Goal: Information Seeking & Learning: Learn about a topic

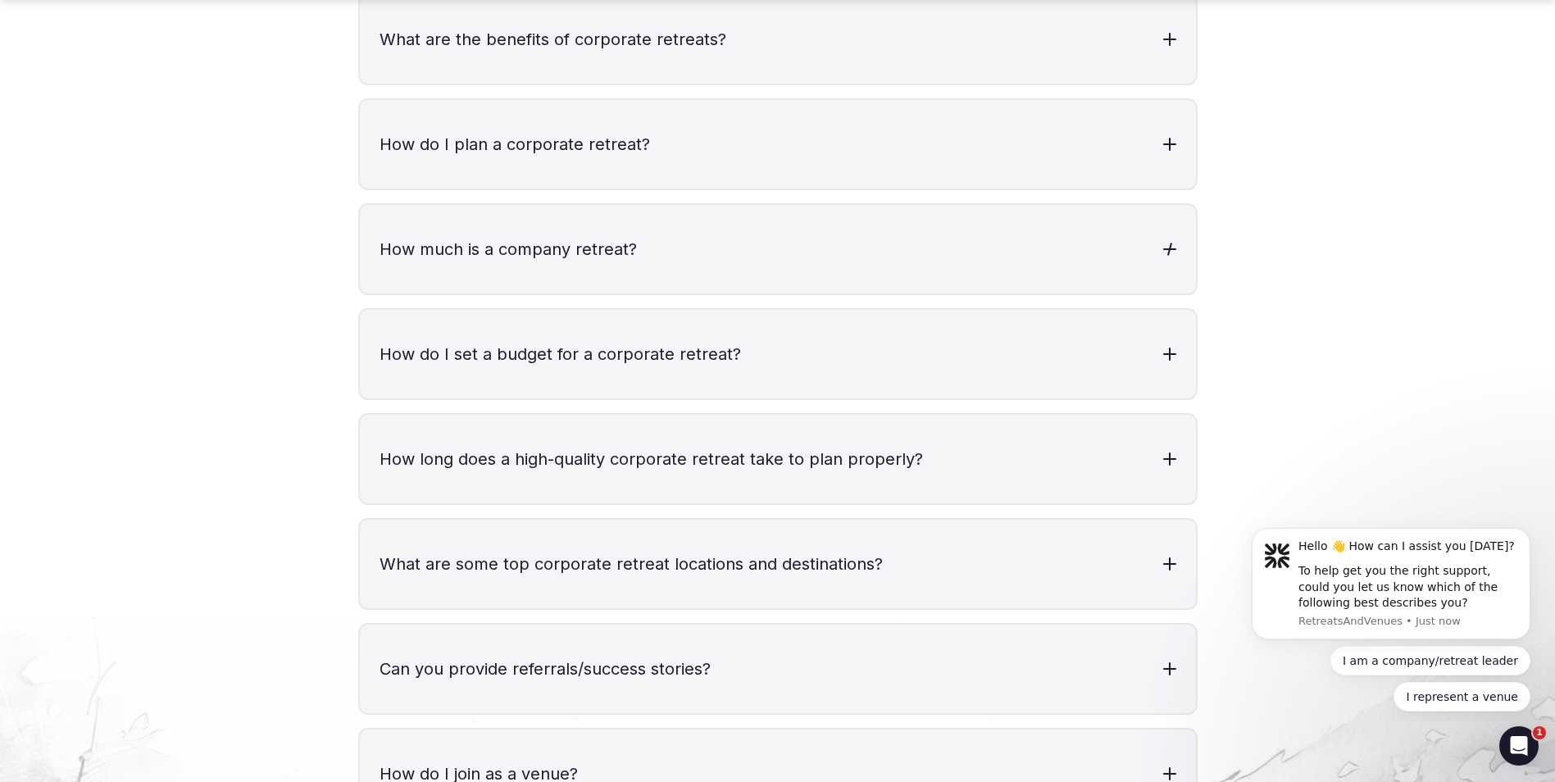
click at [658, 207] on h3 "How much is a company retreat?" at bounding box center [778, 249] width 836 height 89
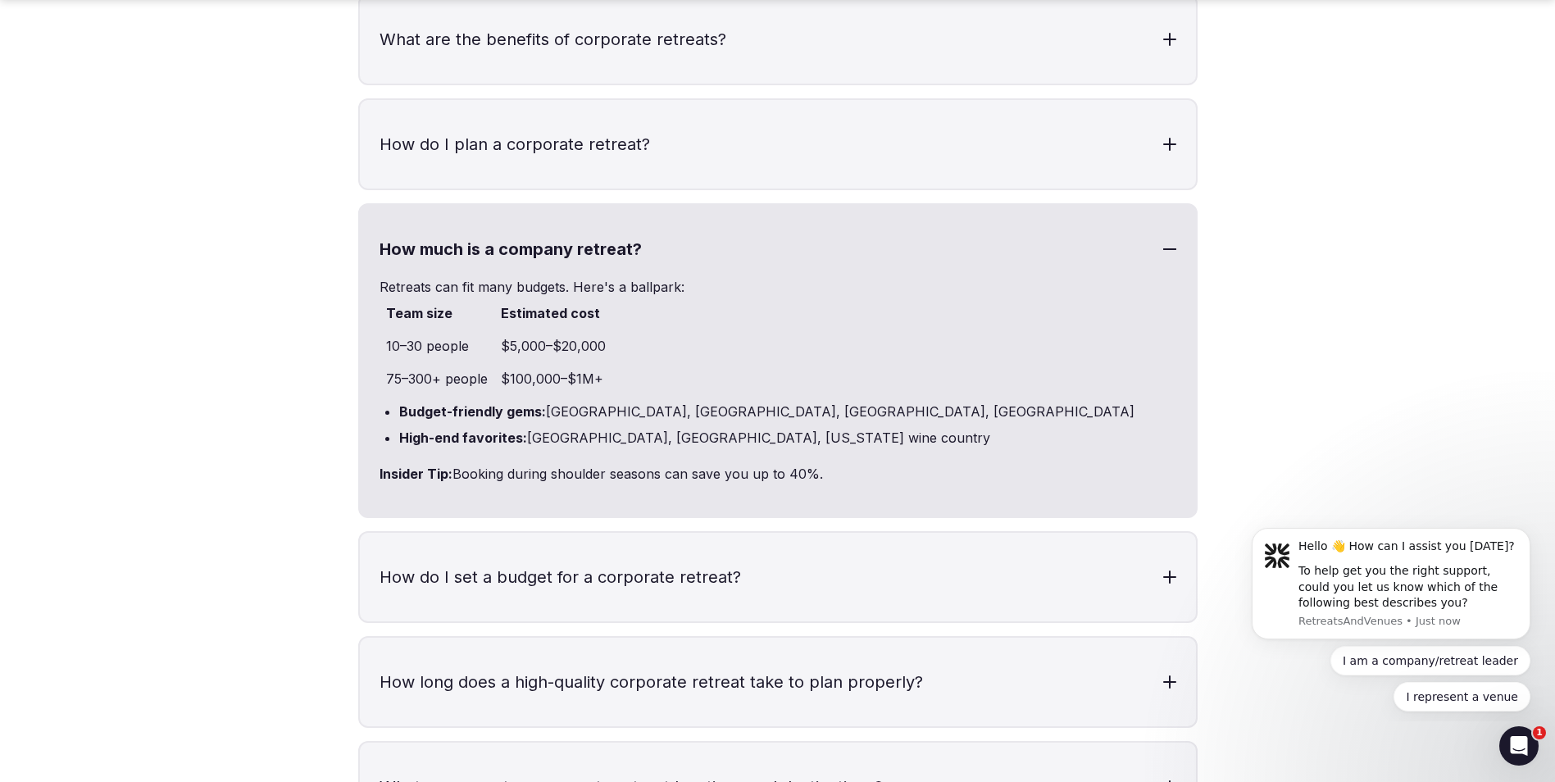
click at [658, 207] on h3 "How much is a company retreat?" at bounding box center [778, 249] width 836 height 89
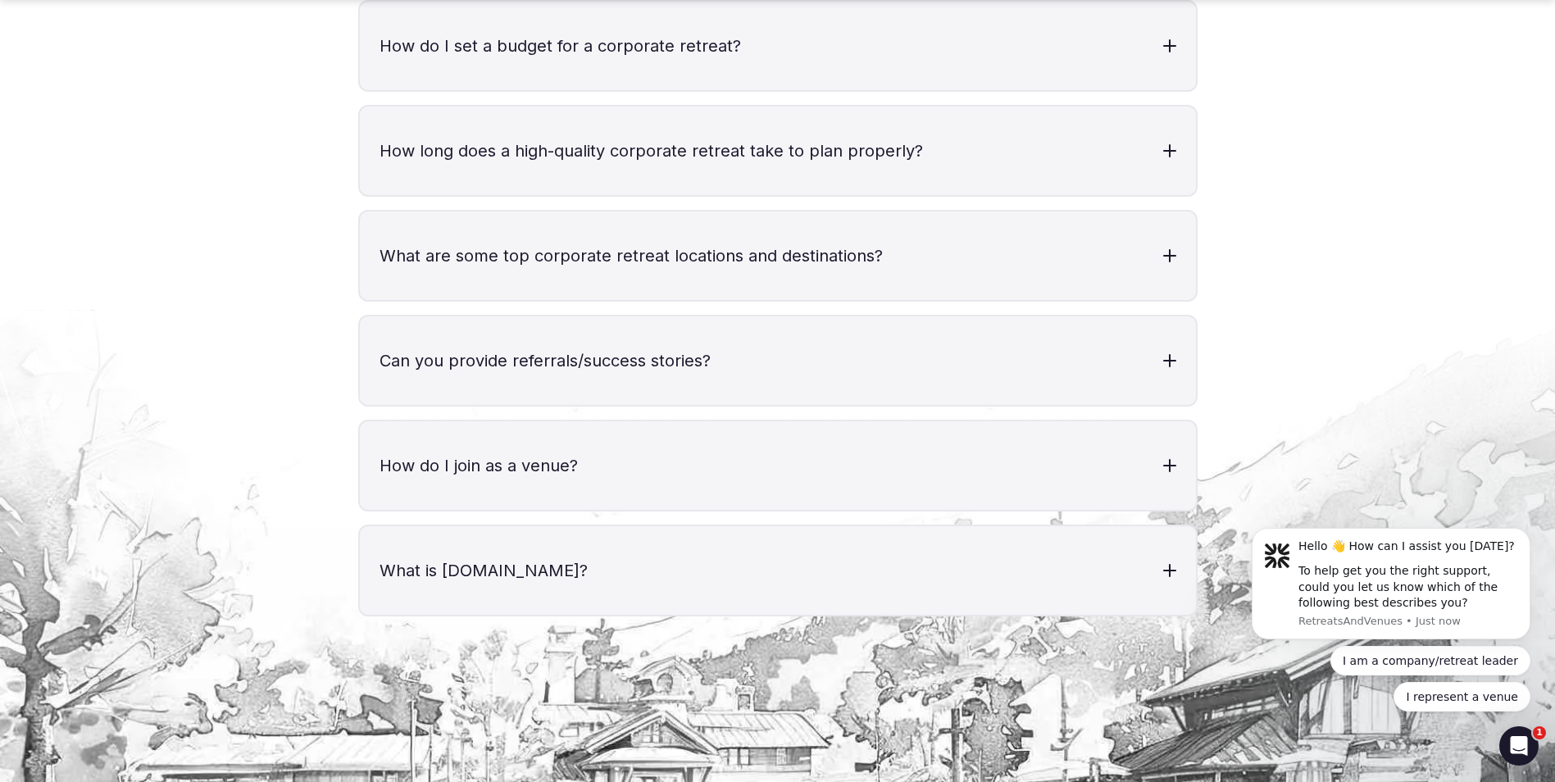
scroll to position [5575, 0]
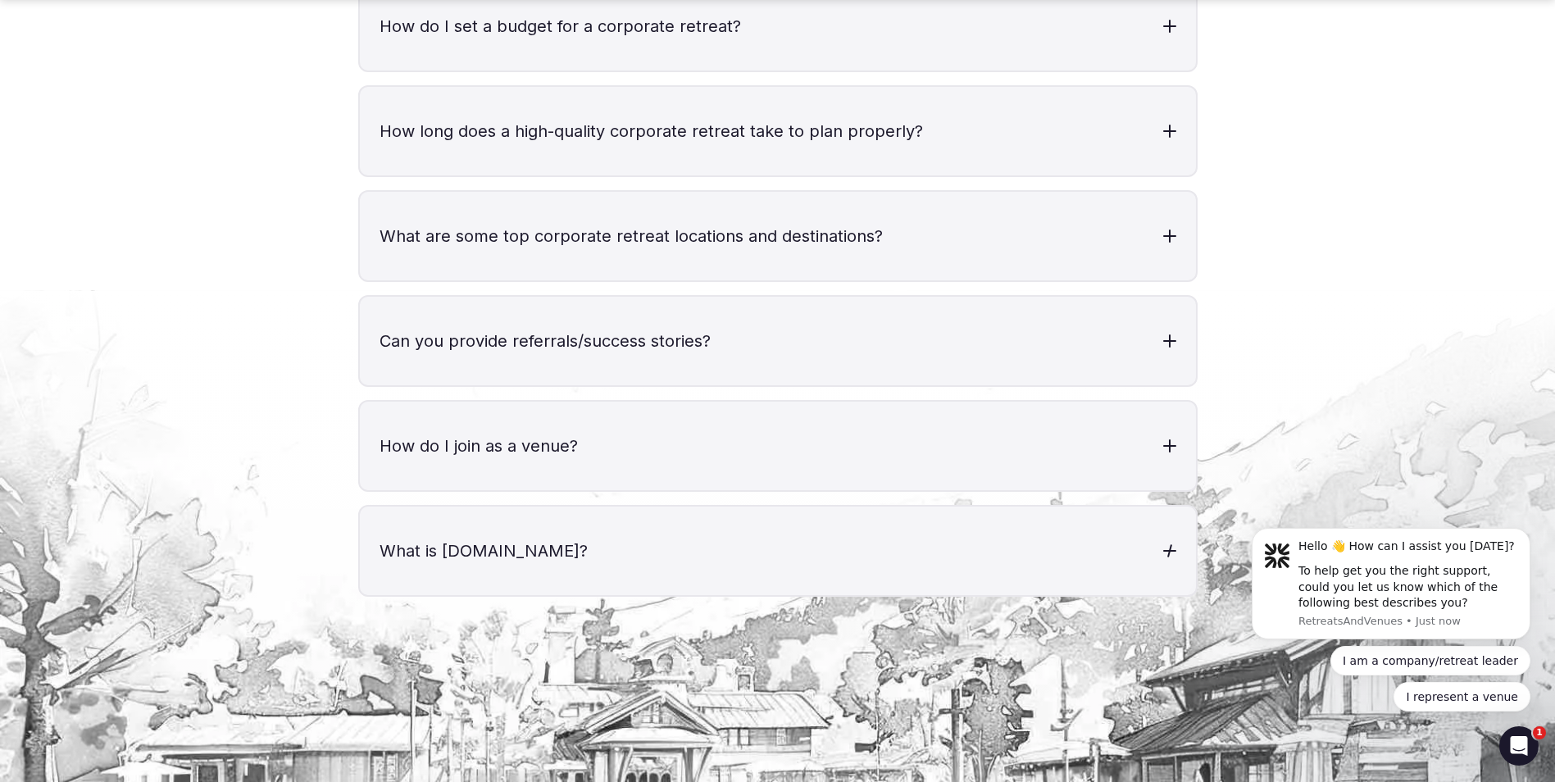
click at [750, 507] on h3 "What is [DOMAIN_NAME]?" at bounding box center [778, 551] width 836 height 89
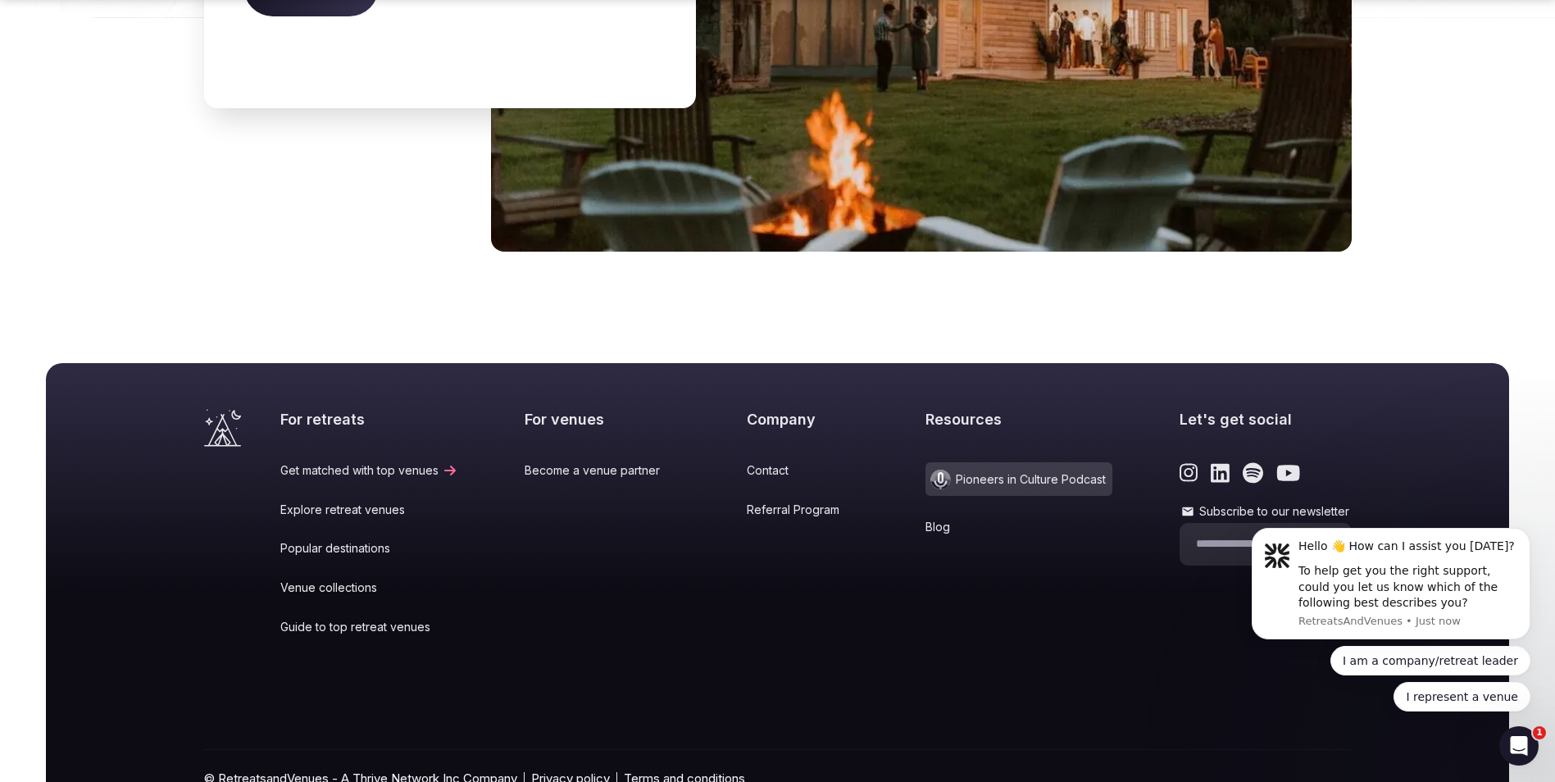
scroll to position [7020, 0]
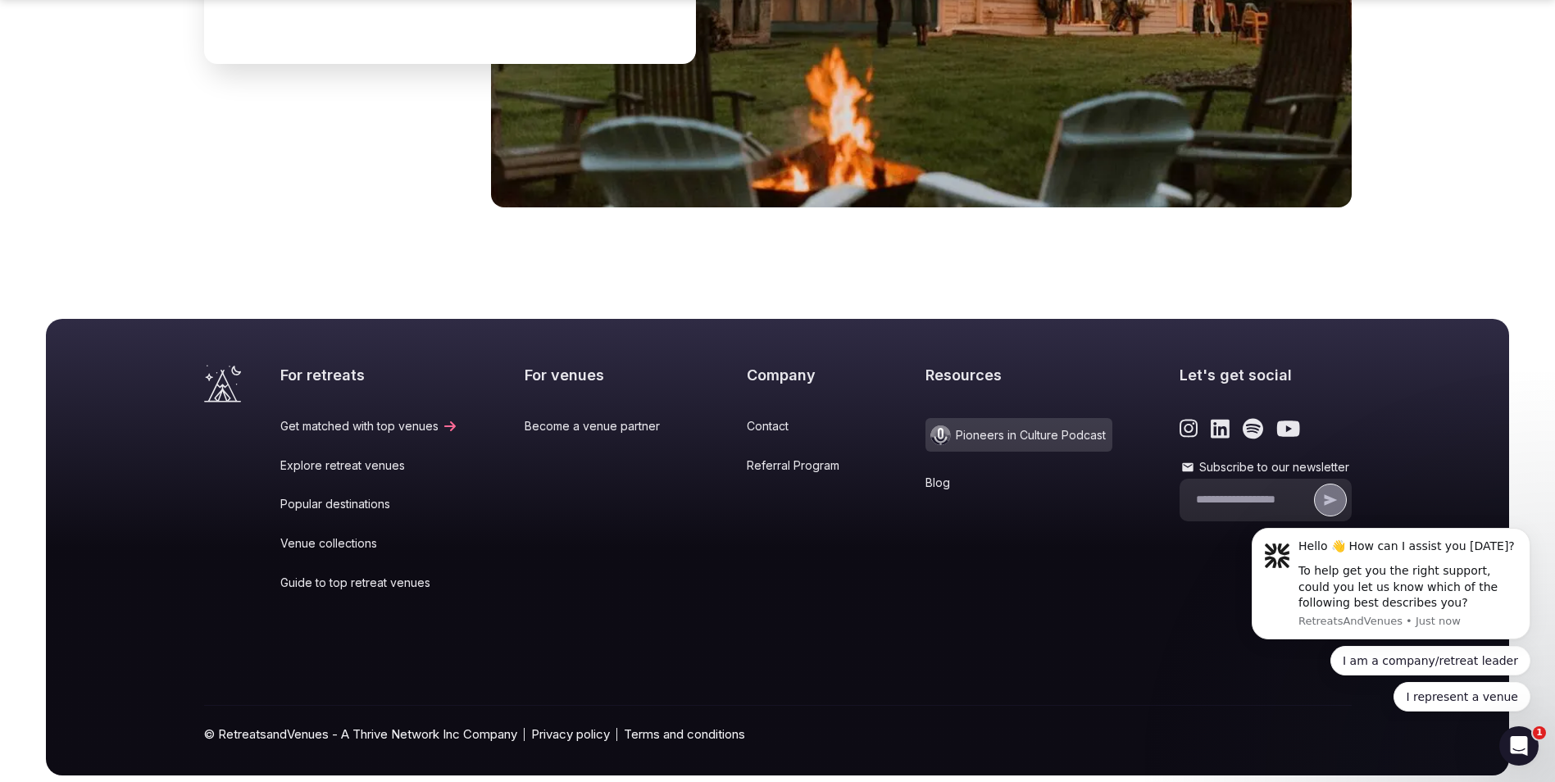
click at [567, 418] on link "Become a venue partner" at bounding box center [602, 426] width 155 height 16
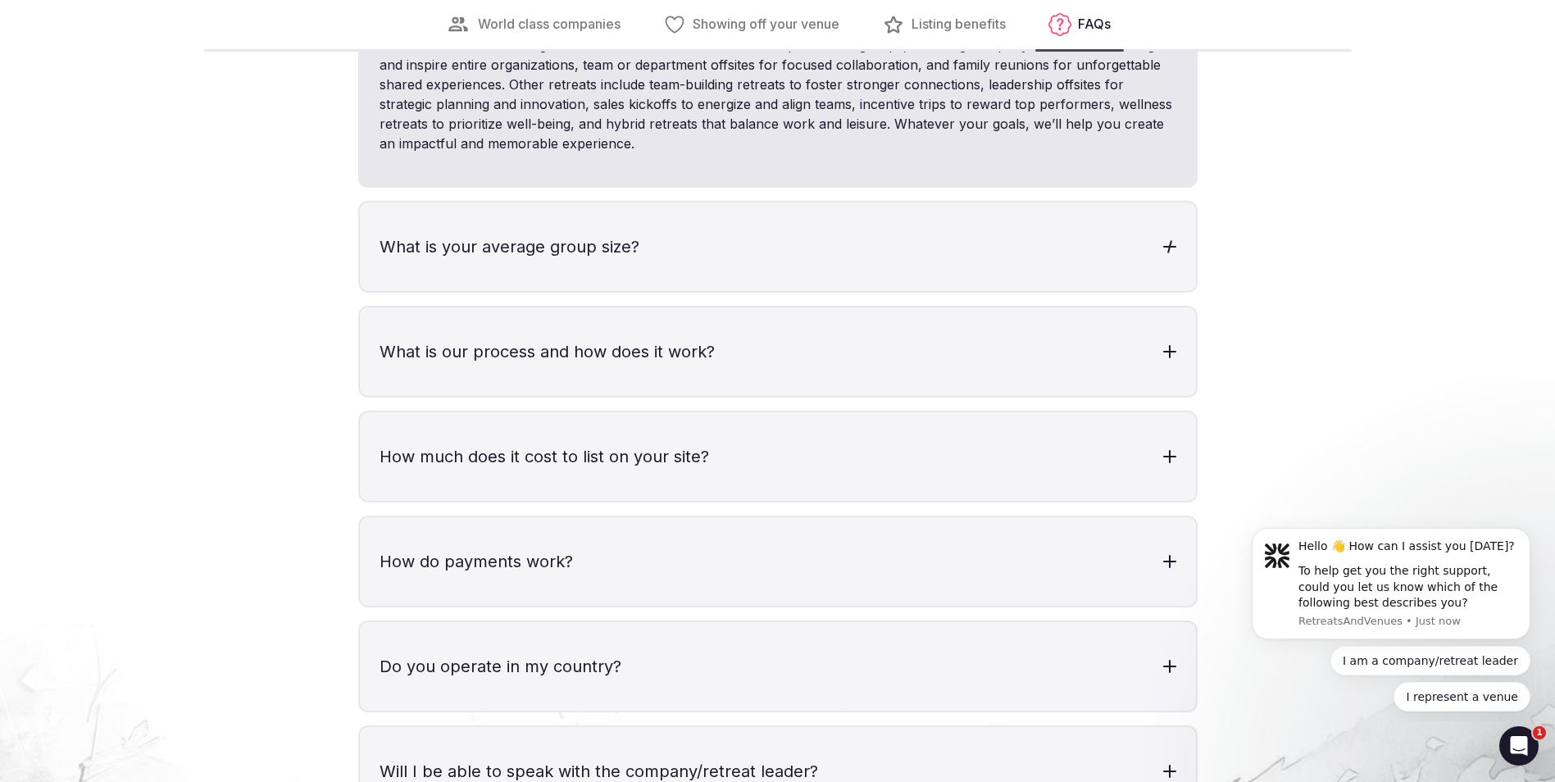
scroll to position [4755, 0]
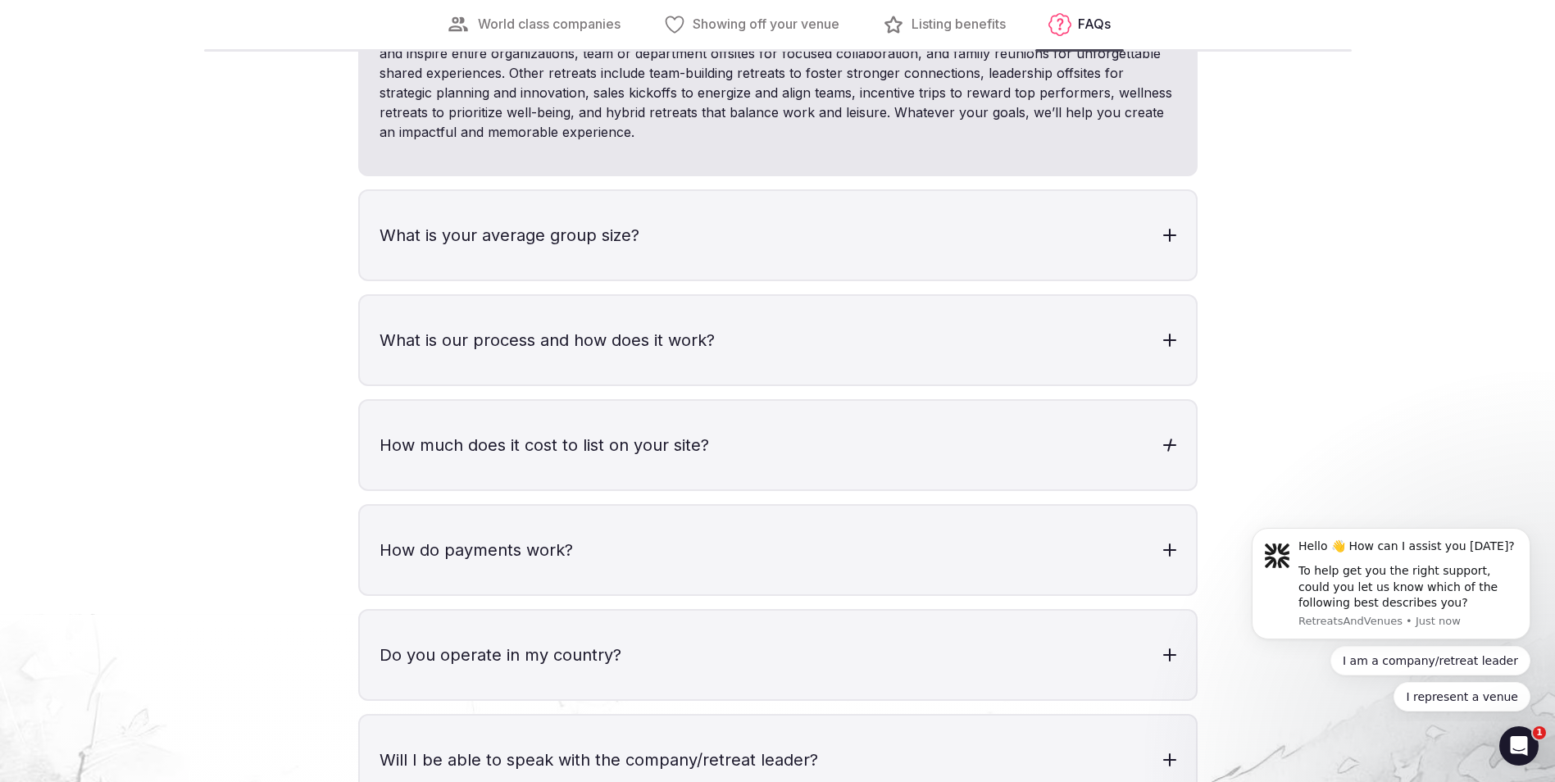
click at [751, 444] on h3 "How much does it cost to list on your site?" at bounding box center [778, 445] width 836 height 89
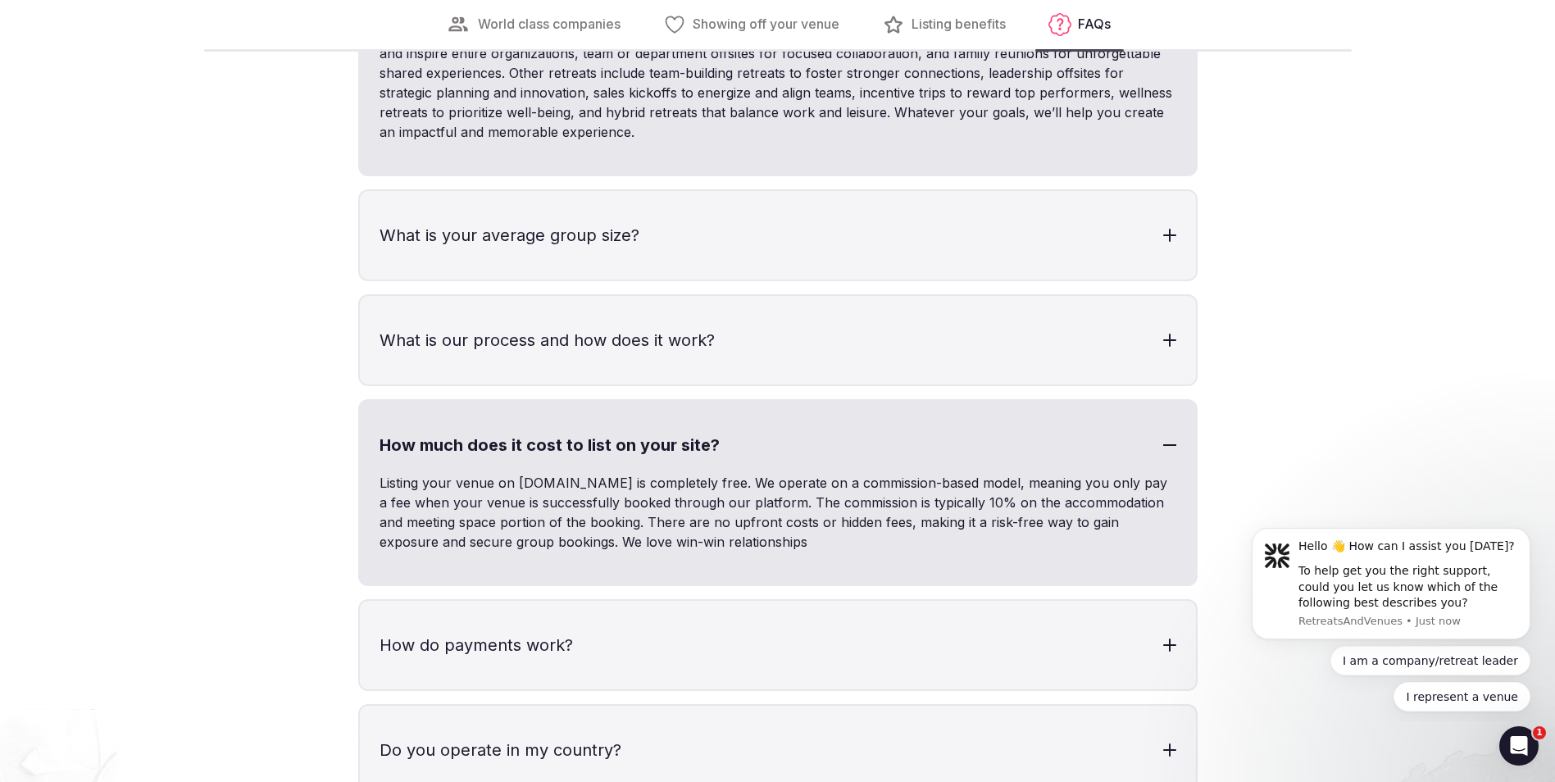
click at [735, 619] on h3 "How do payments work?" at bounding box center [778, 645] width 836 height 89
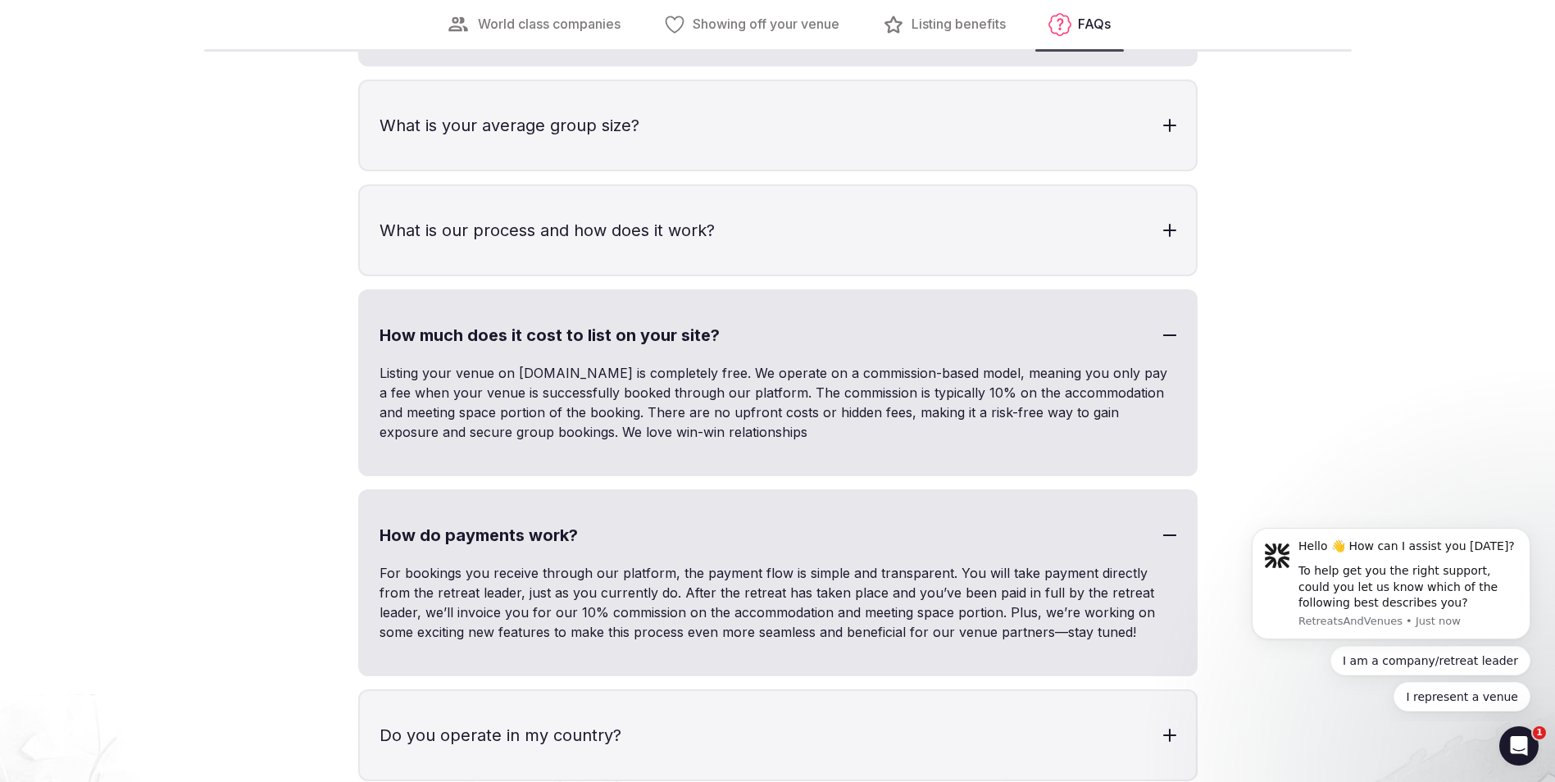
scroll to position [5165, 0]
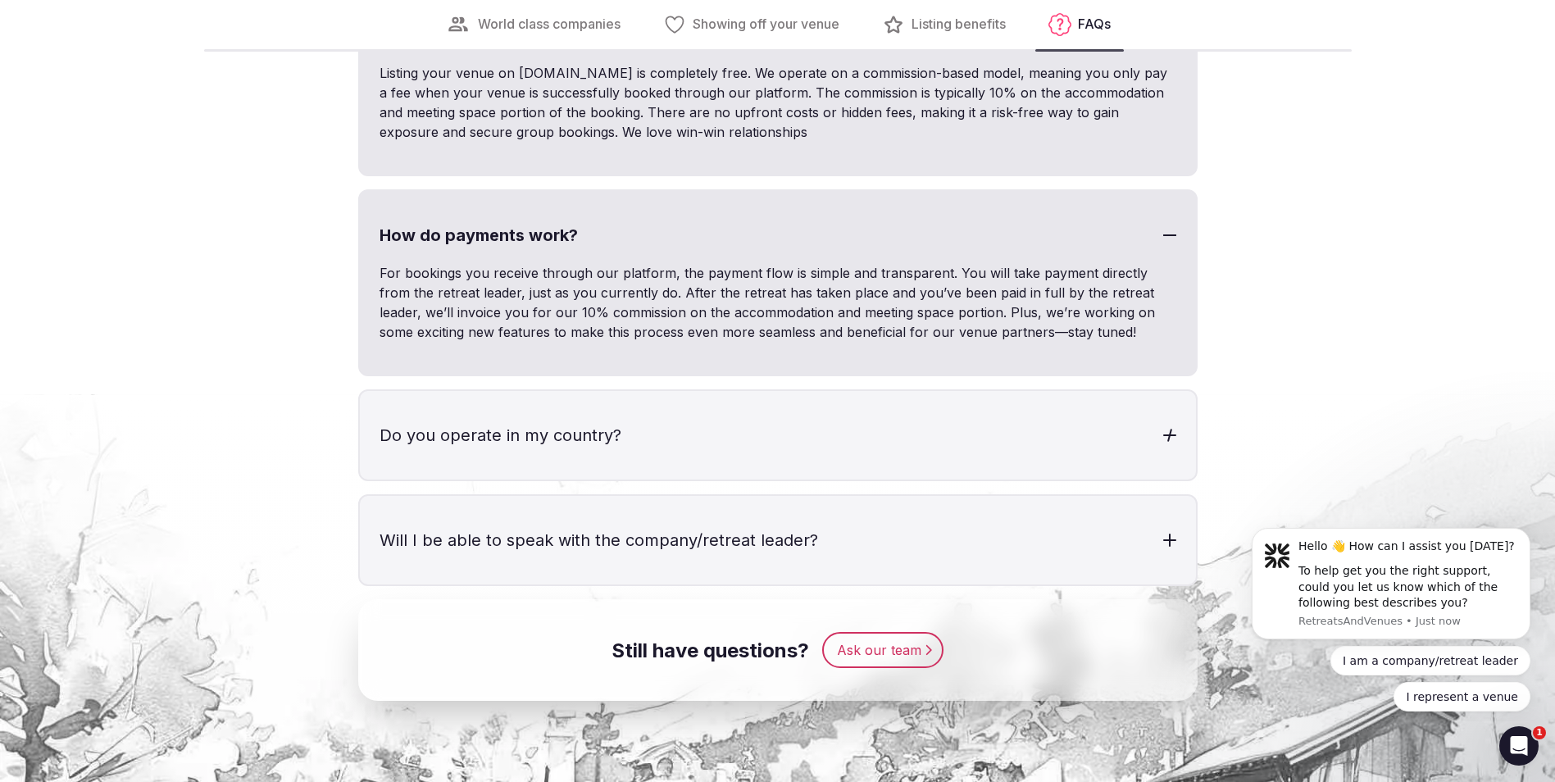
click at [703, 454] on h3 "Do you operate in my country?" at bounding box center [778, 435] width 836 height 89
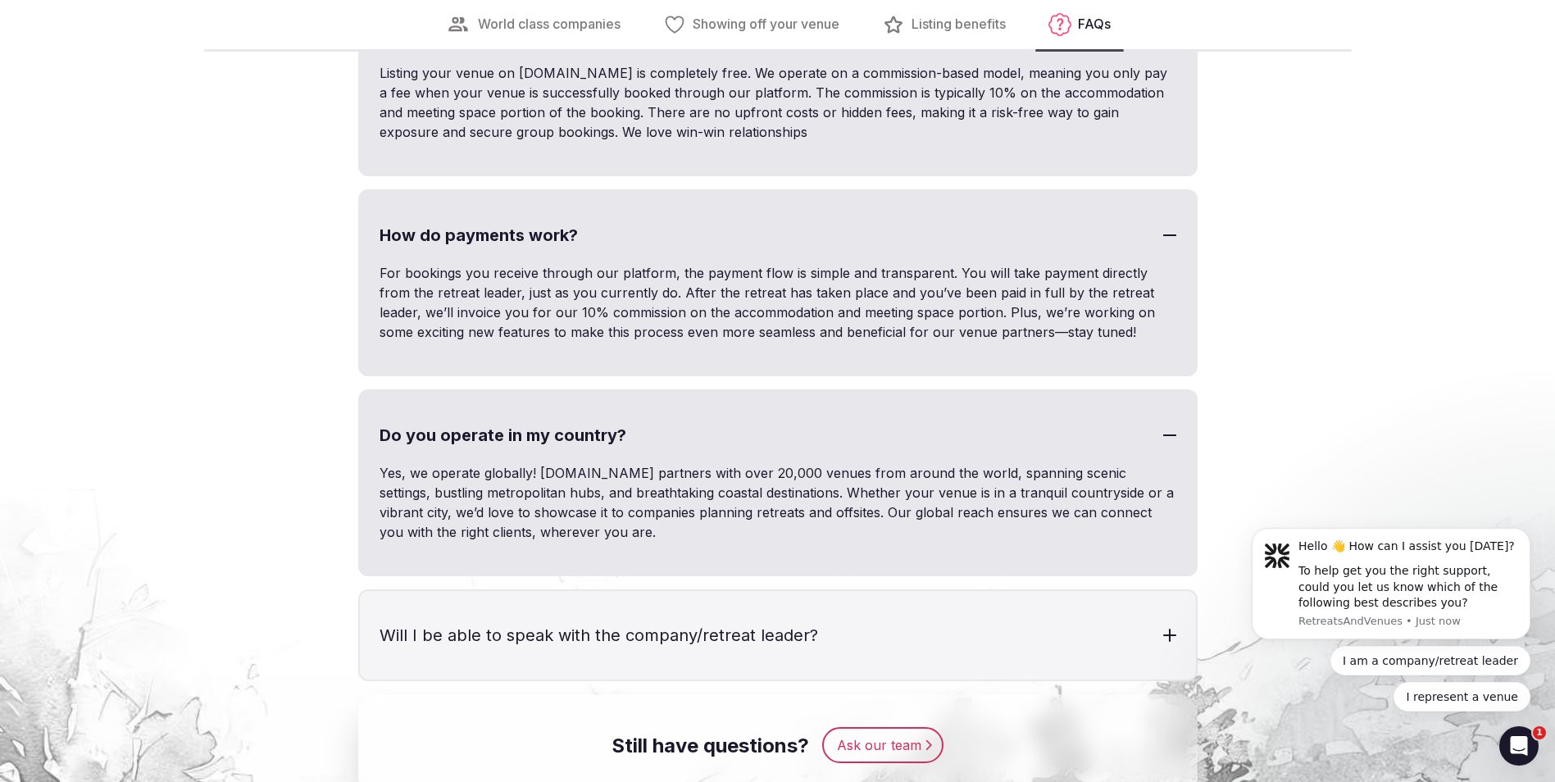
click at [703, 453] on h3 "Do you operate in my country?" at bounding box center [778, 435] width 836 height 89
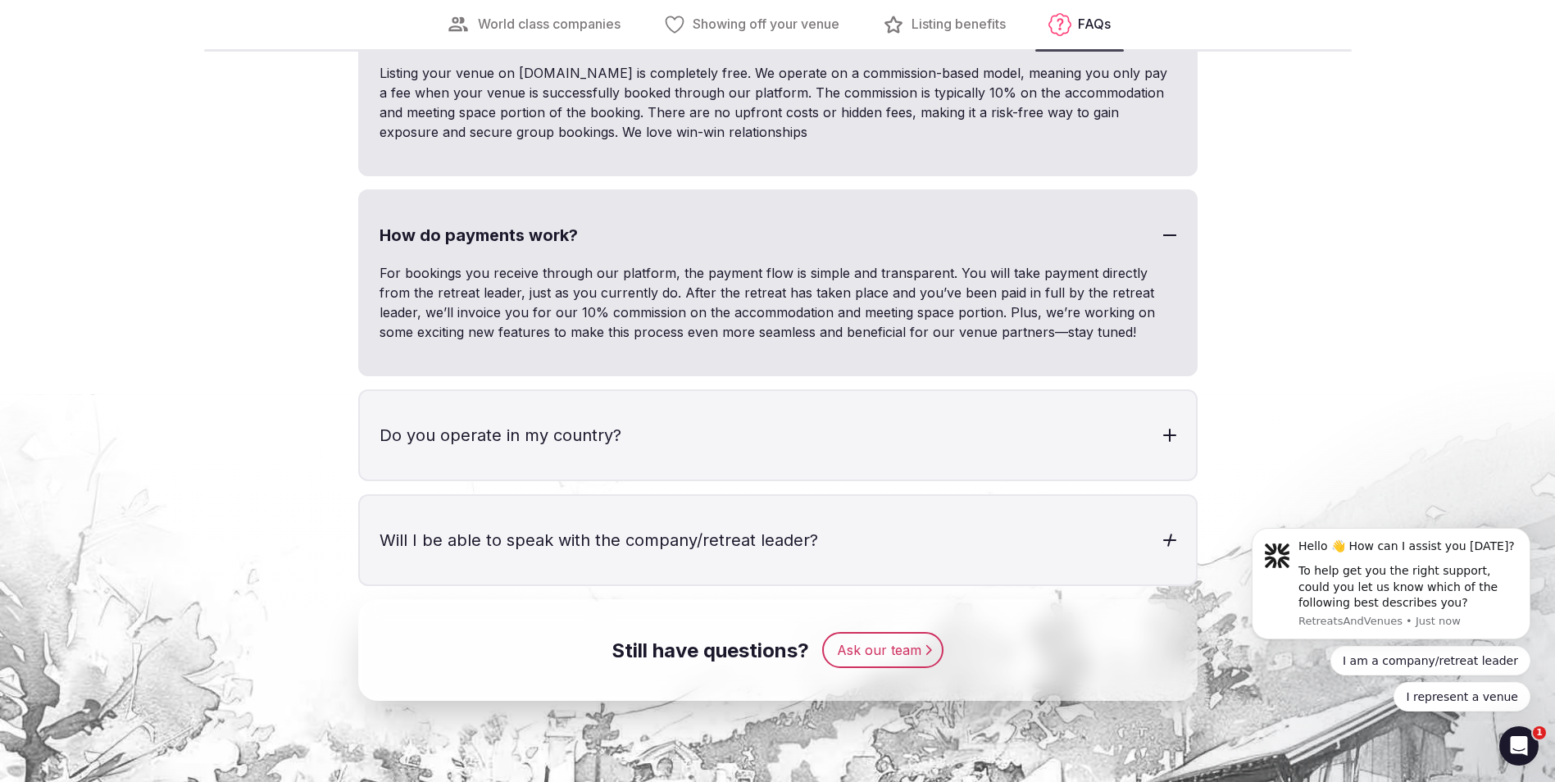
click at [720, 544] on h3 "Will I be able to speak with the company/retreat leader?" at bounding box center [778, 540] width 836 height 89
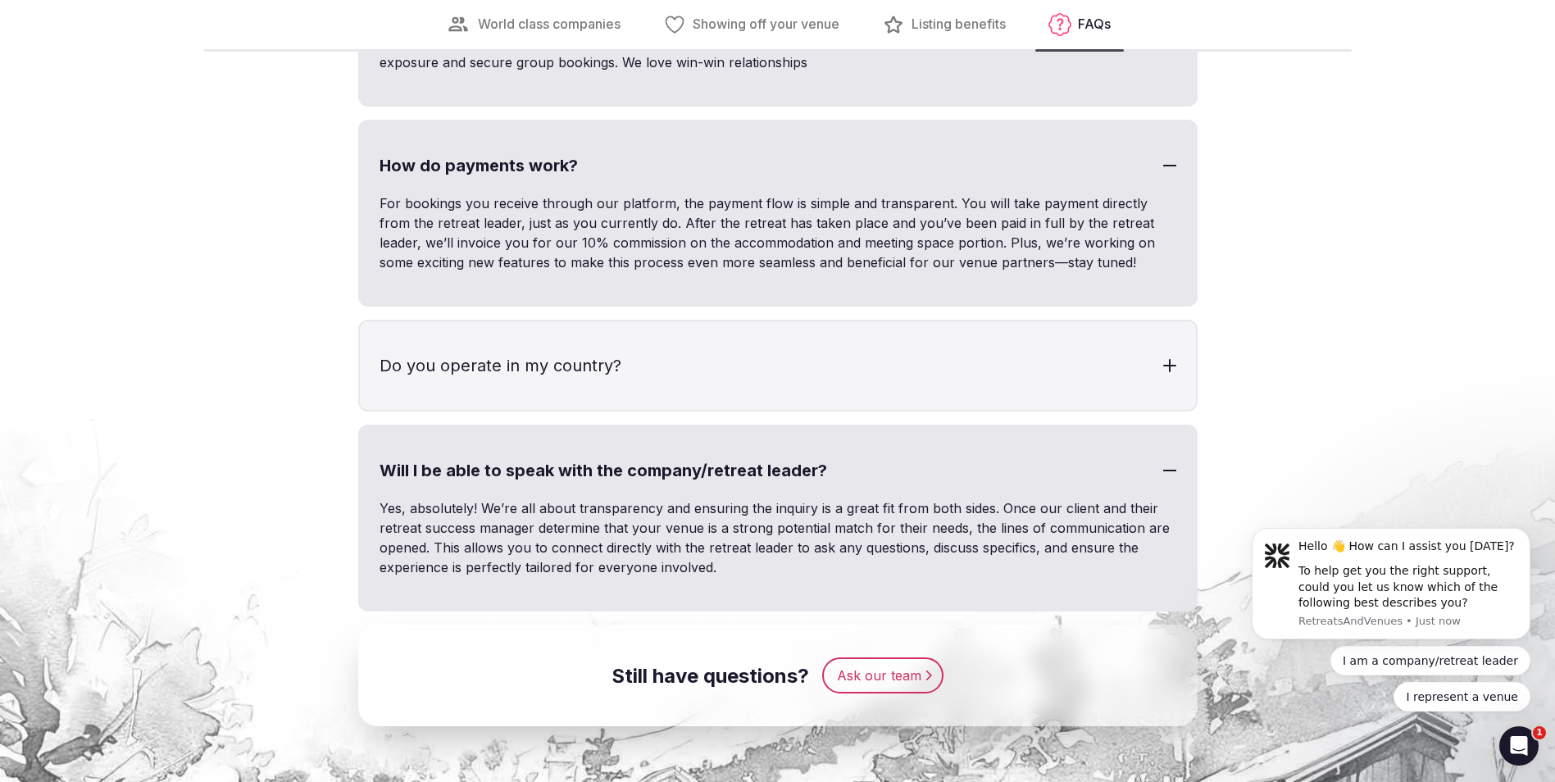
scroll to position [5329, 0]
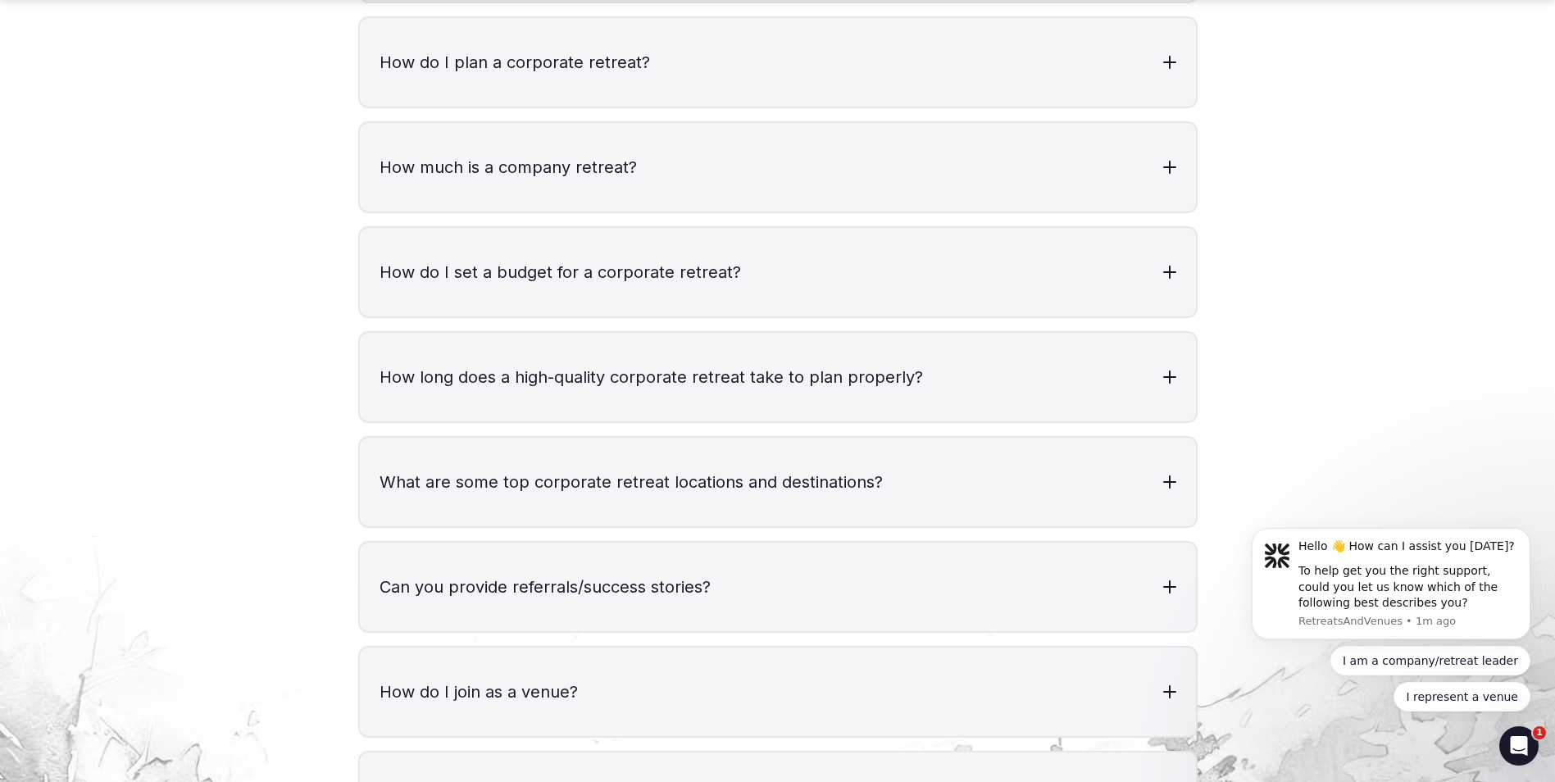
scroll to position [6767, 0]
